Goal: Ask a question

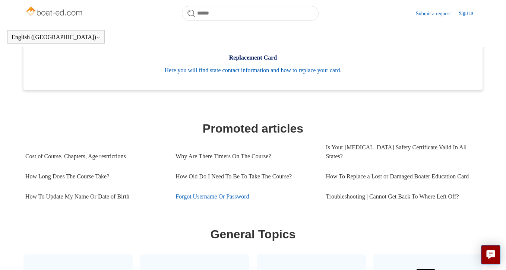
scroll to position [402, 0]
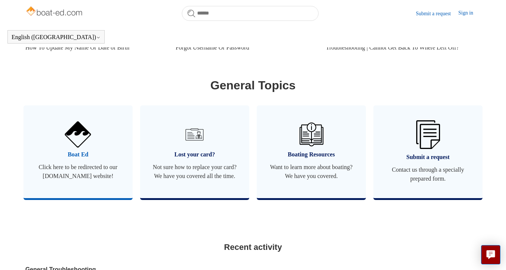
click at [82, 154] on span "Boat Ed" at bounding box center [78, 154] width 87 height 9
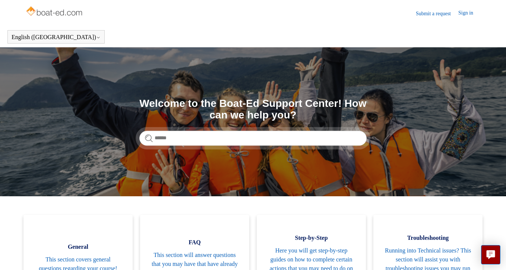
click at [423, 14] on link "Submit a request" at bounding box center [437, 14] width 42 height 8
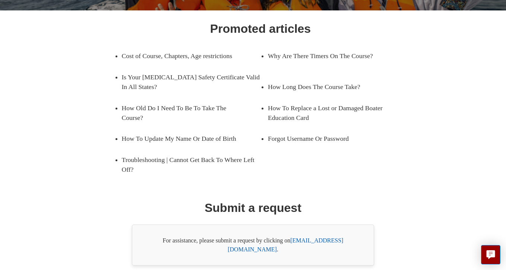
scroll to position [132, 0]
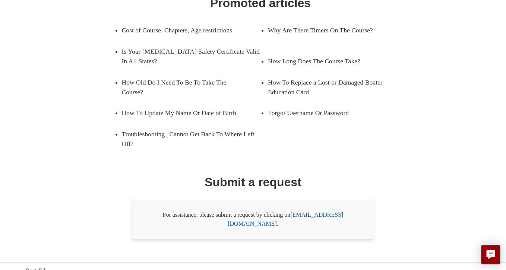
click at [326, 151] on ul "Cost of Course, Chapters, Age restrictions Why Are There Timers On The Course? …" at bounding box center [260, 87] width 307 height 134
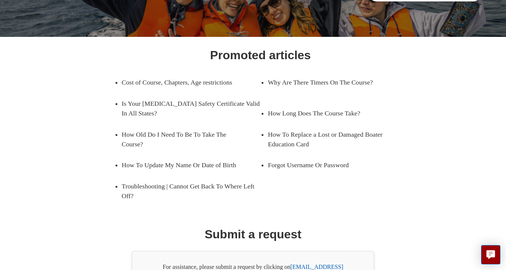
scroll to position [0, 0]
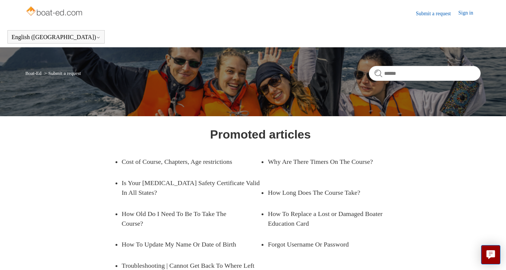
click at [465, 13] on link "Sign in" at bounding box center [469, 13] width 22 height 9
